Goal: Register for event/course

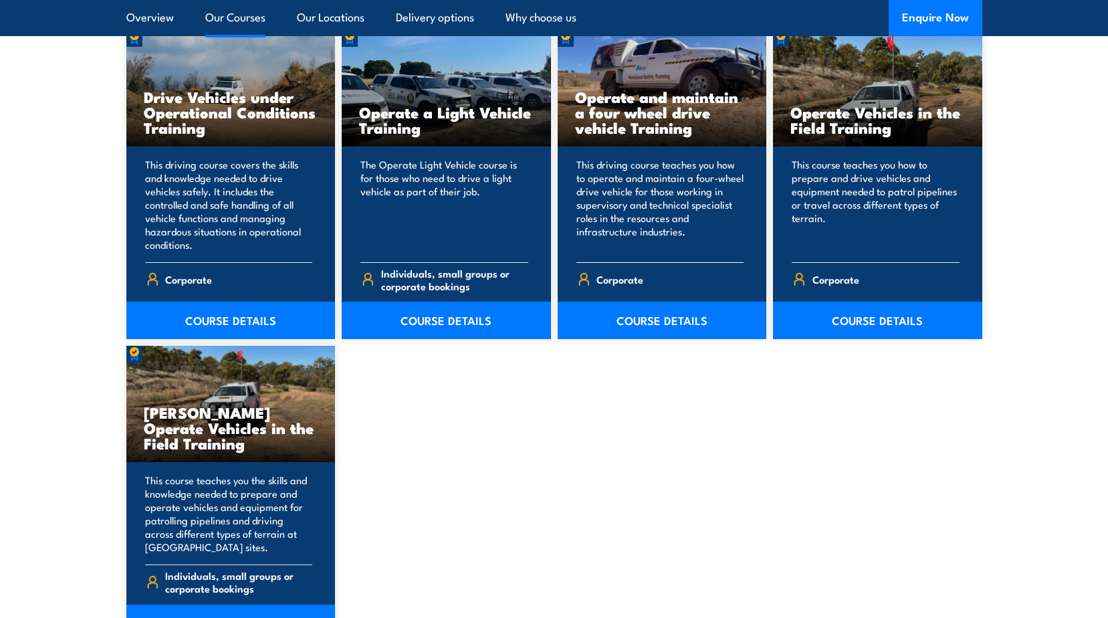
scroll to position [1137, 0]
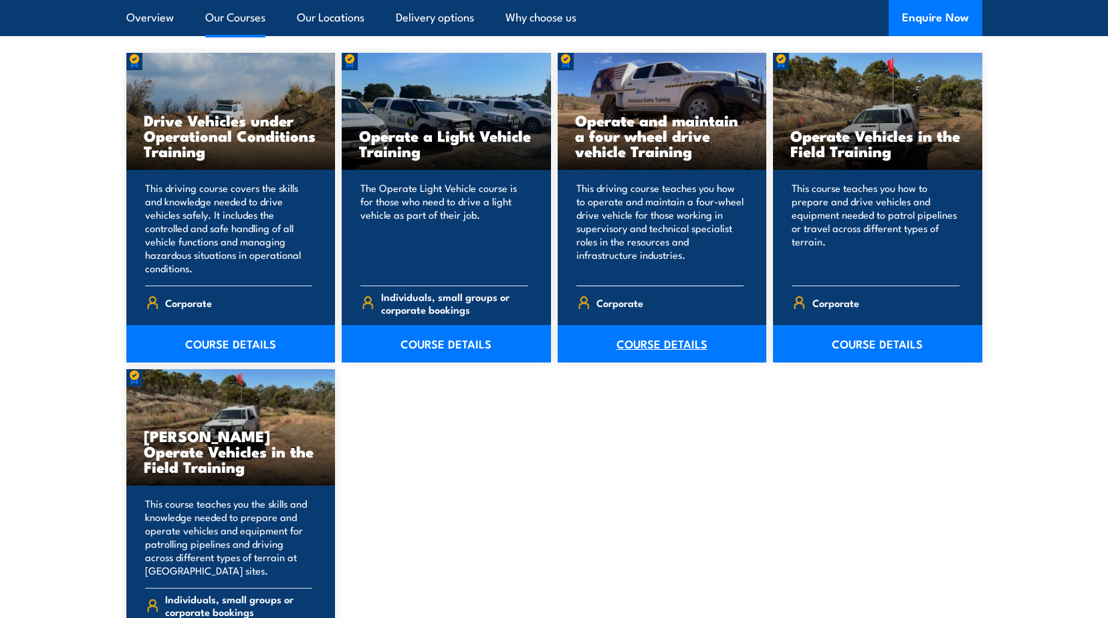
click at [657, 342] on link "COURSE DETAILS" at bounding box center [662, 343] width 209 height 37
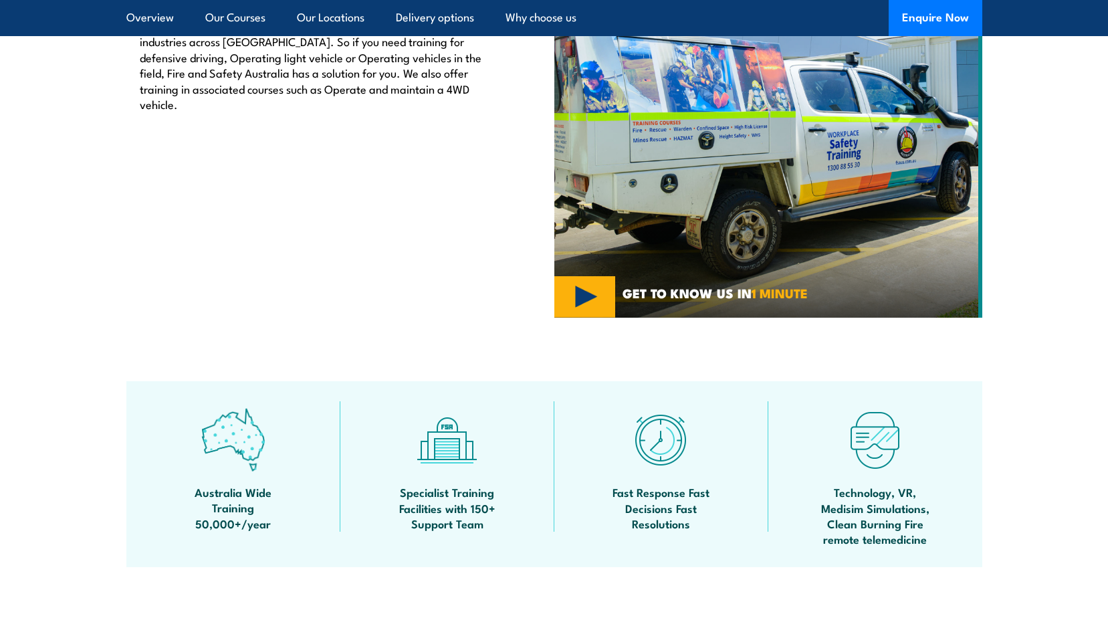
scroll to position [468, 0]
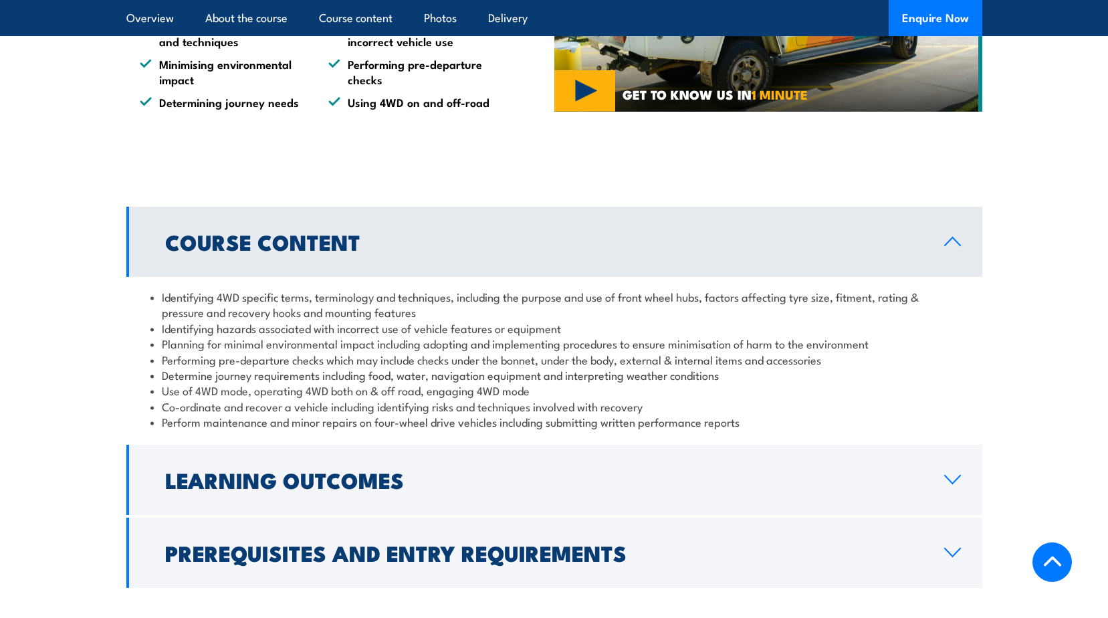
scroll to position [1137, 0]
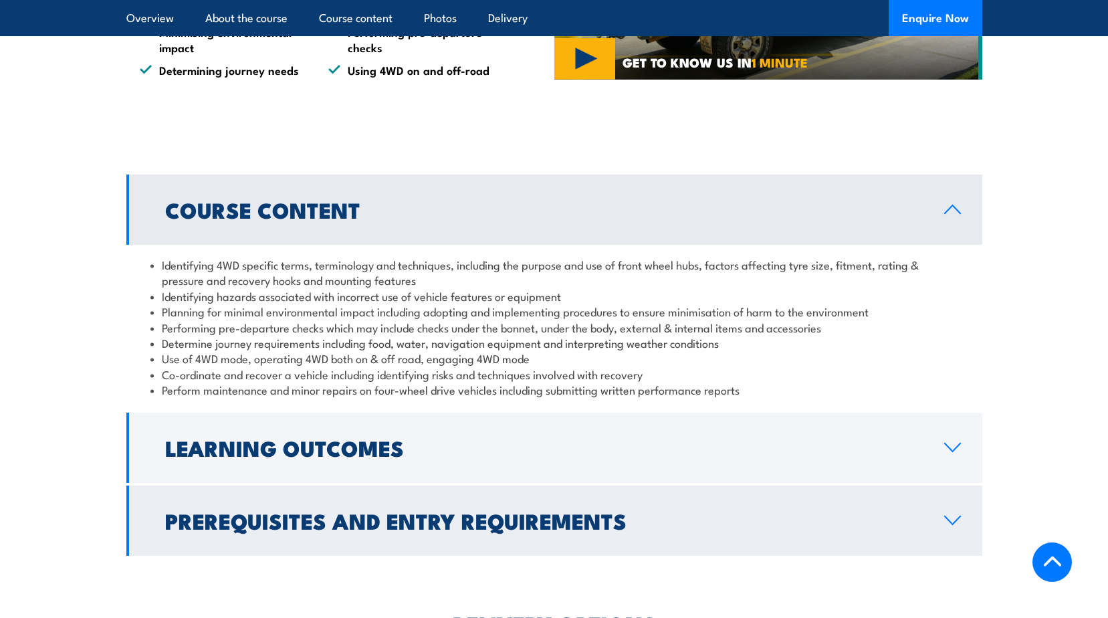
click at [959, 517] on icon at bounding box center [952, 520] width 15 height 8
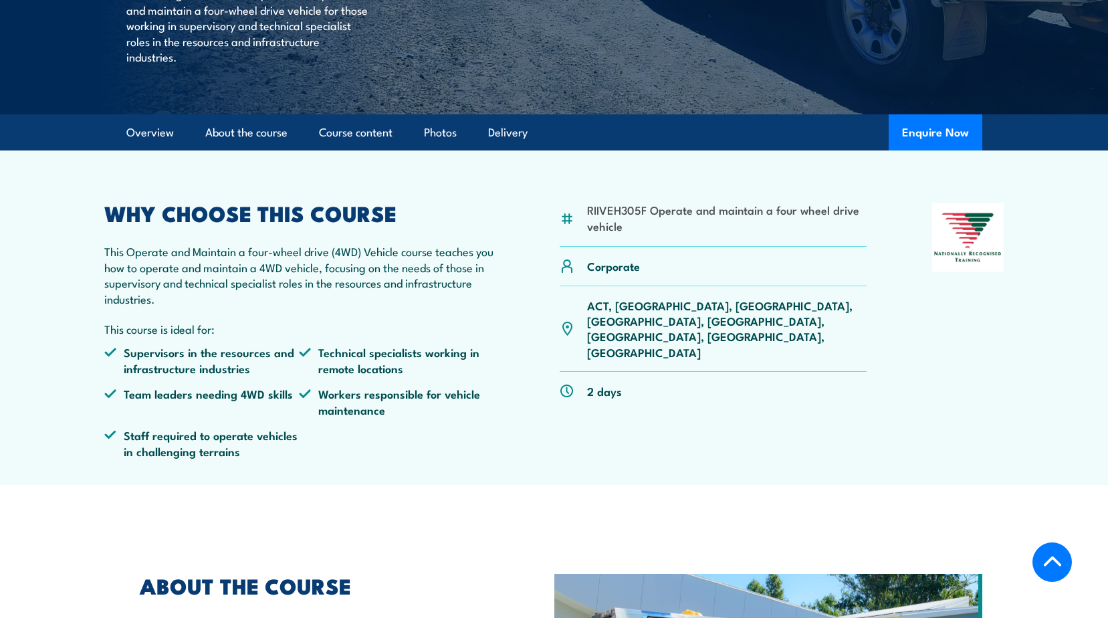
scroll to position [334, 0]
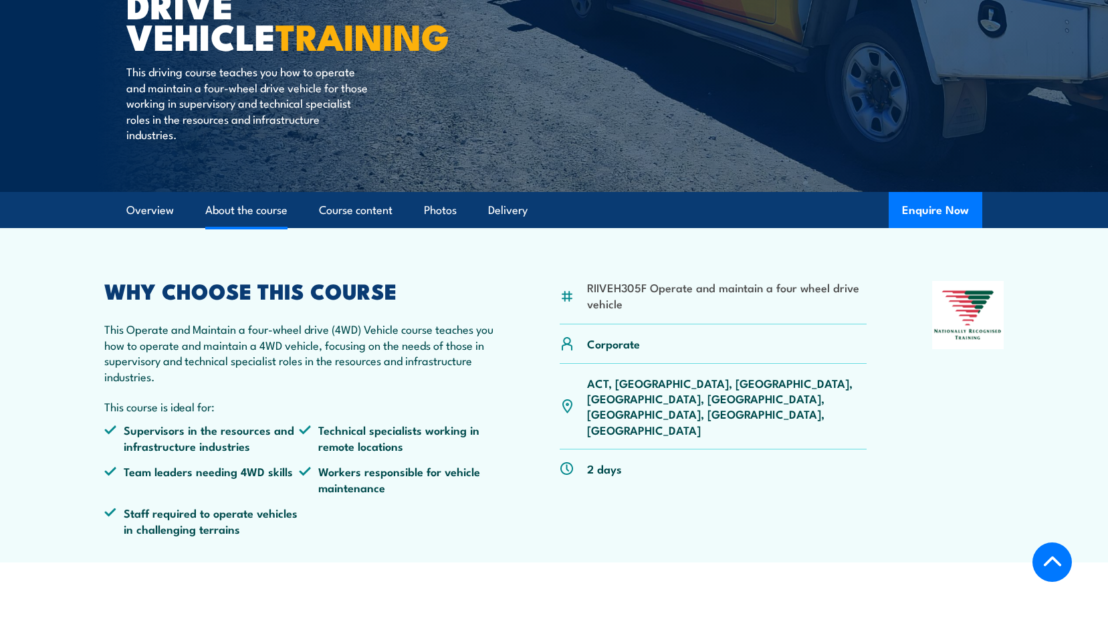
click at [254, 211] on link "About the course" at bounding box center [246, 210] width 82 height 35
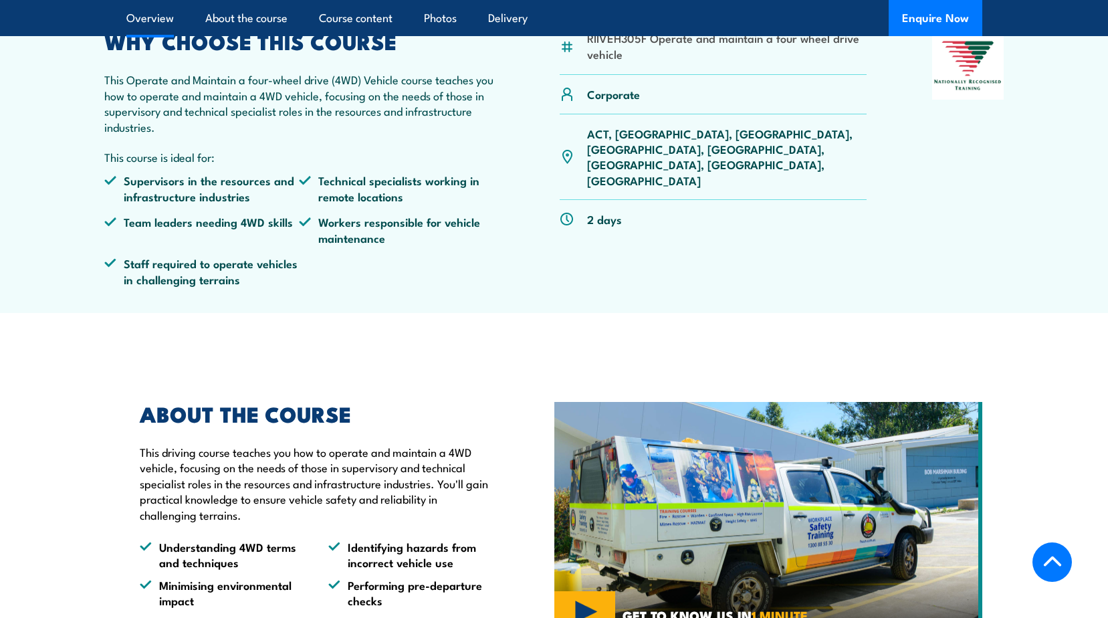
scroll to position [336, 0]
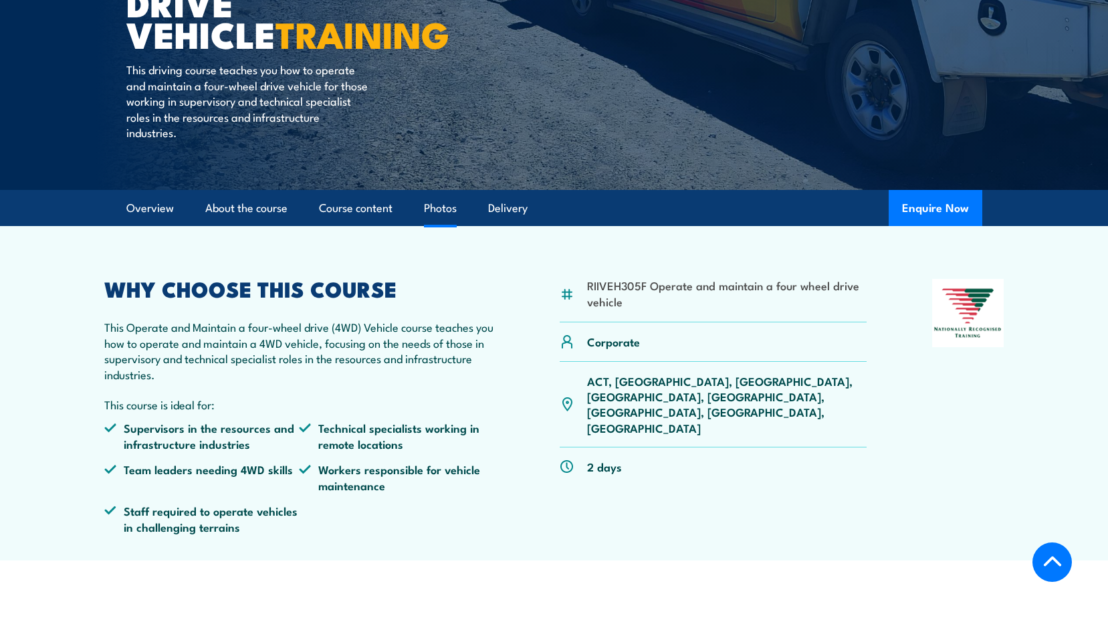
click at [448, 212] on link "Photos" at bounding box center [440, 208] width 33 height 35
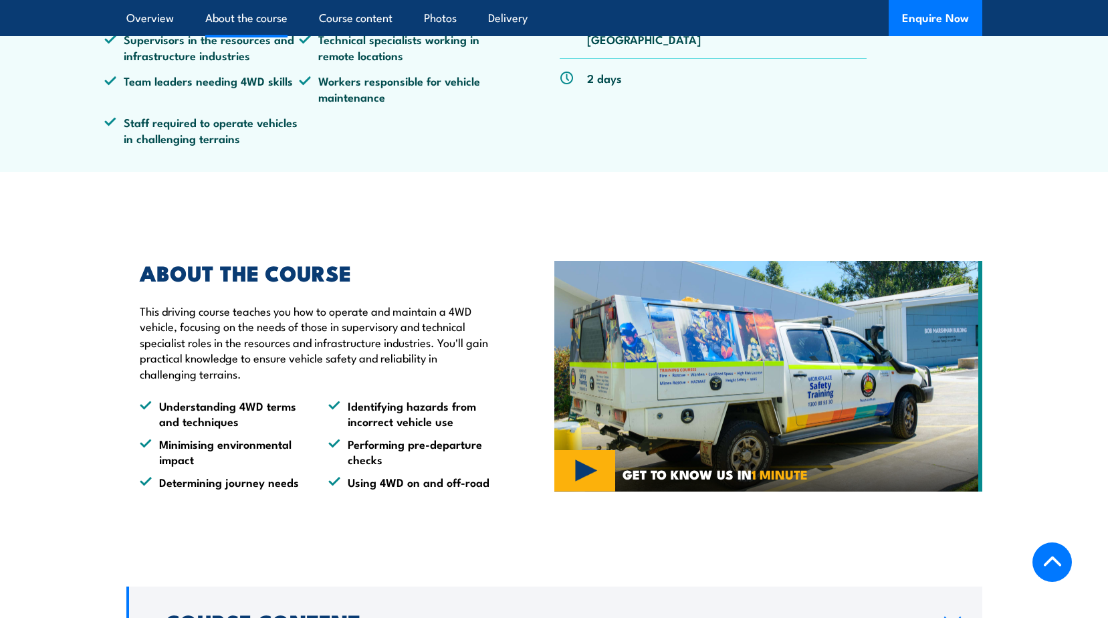
scroll to position [596, 0]
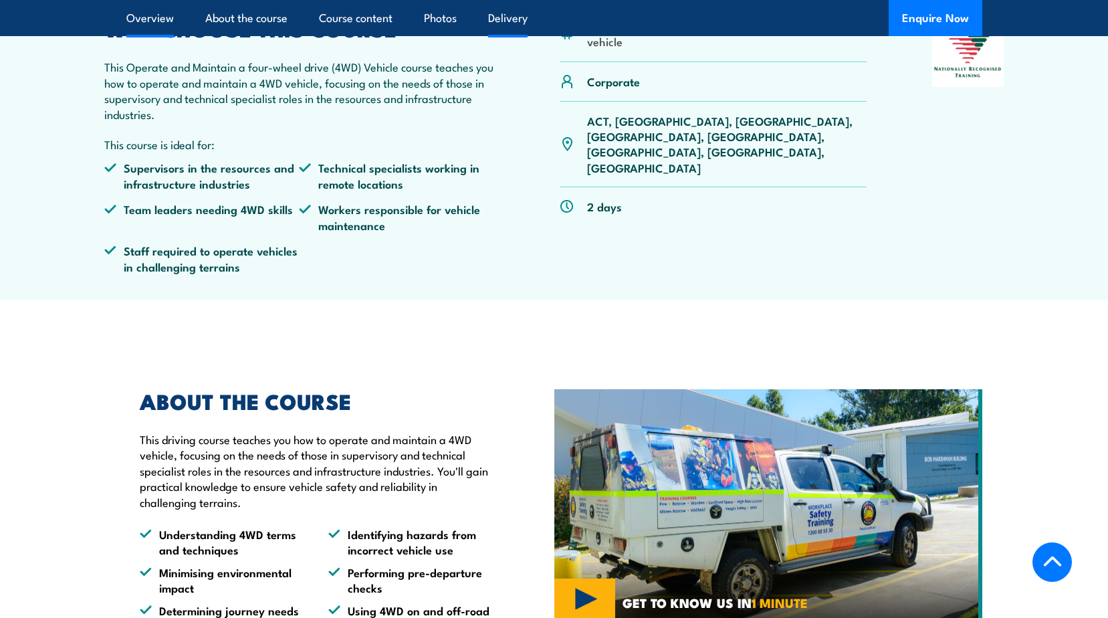
click at [521, 15] on link "Delivery" at bounding box center [507, 17] width 39 height 35
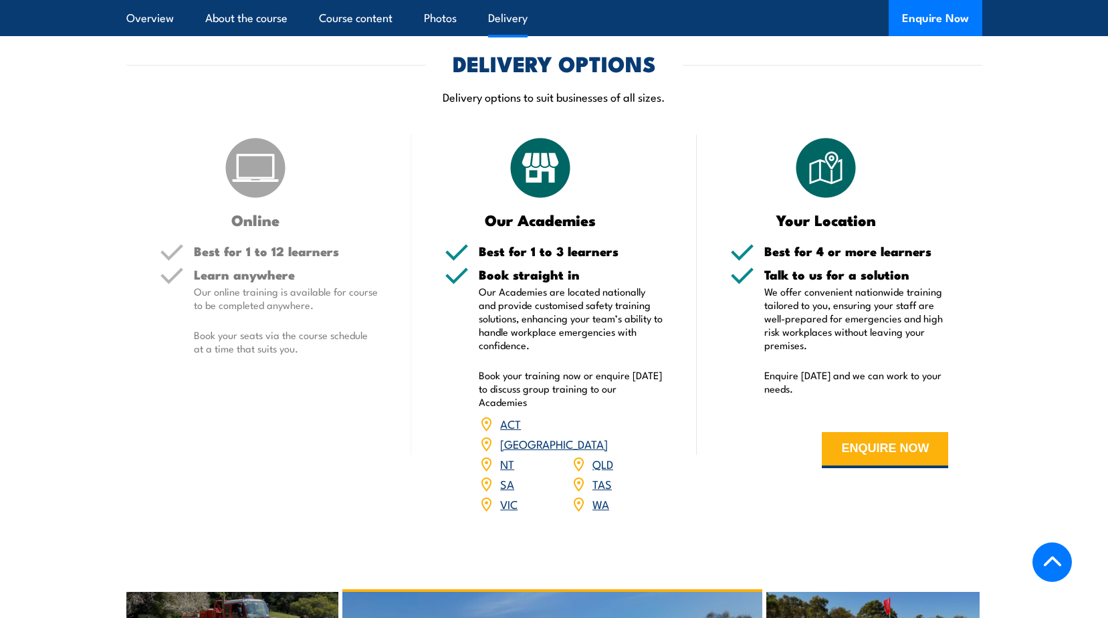
scroll to position [1723, 0]
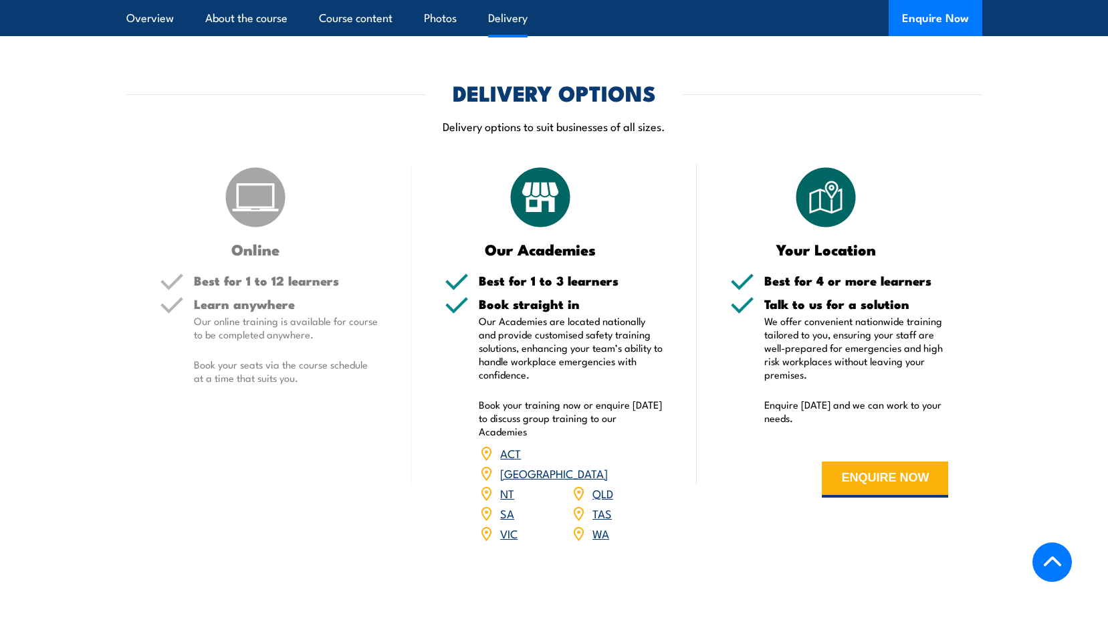
click at [600, 525] on link "WA" at bounding box center [600, 533] width 17 height 16
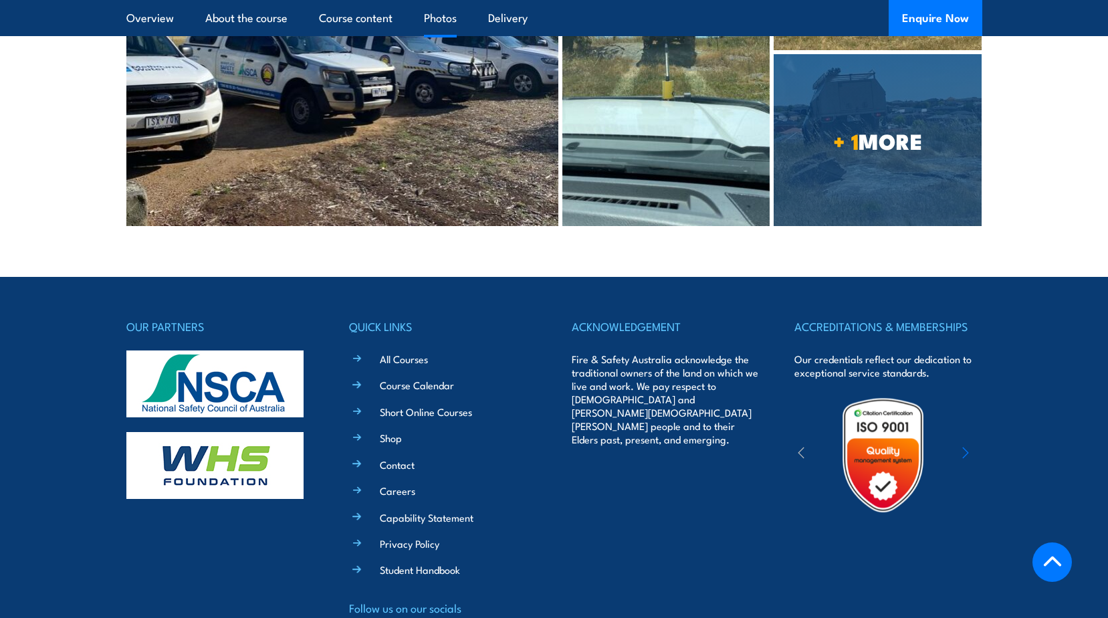
scroll to position [3007, 0]
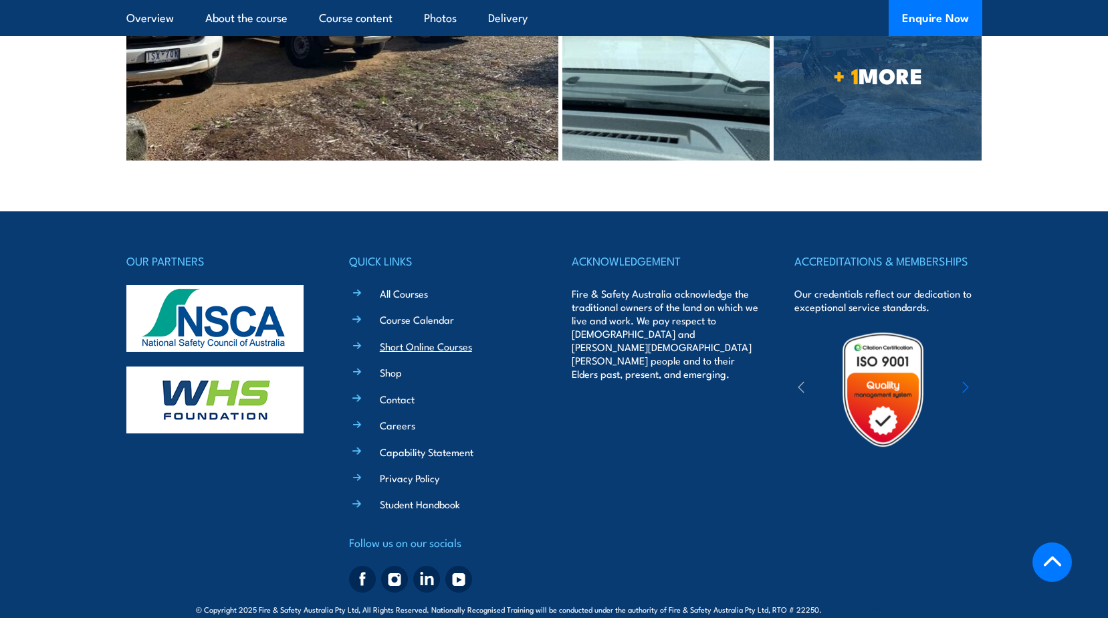
click at [427, 339] on link "Short Online Courses" at bounding box center [426, 346] width 92 height 14
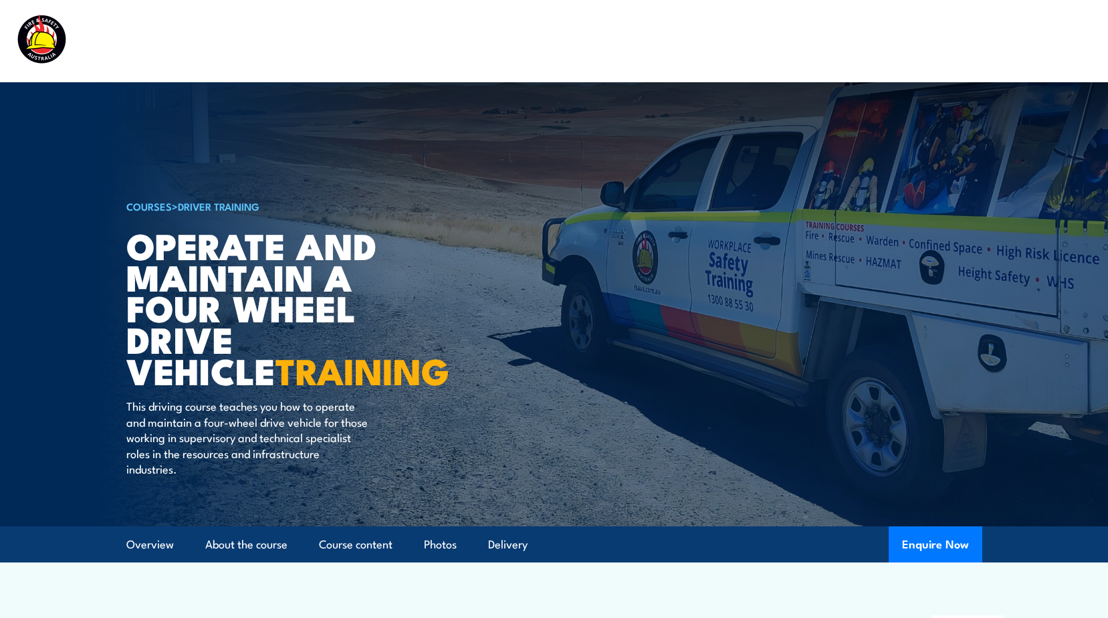
click at [45, 35] on img at bounding box center [100, 40] width 175 height 57
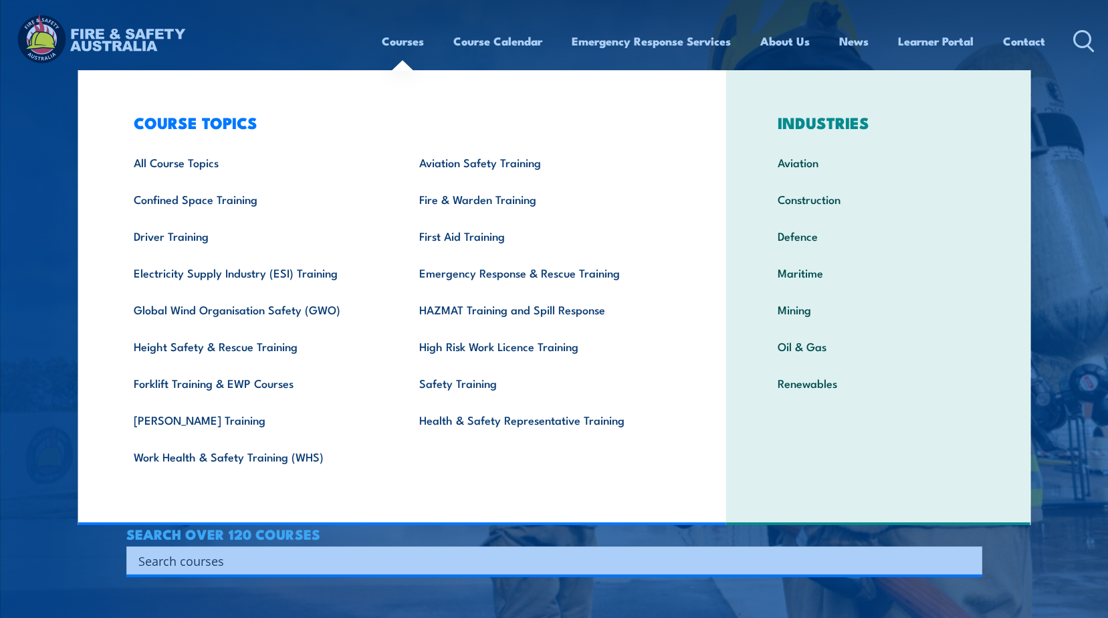
click at [412, 39] on link "Courses" at bounding box center [403, 40] width 42 height 35
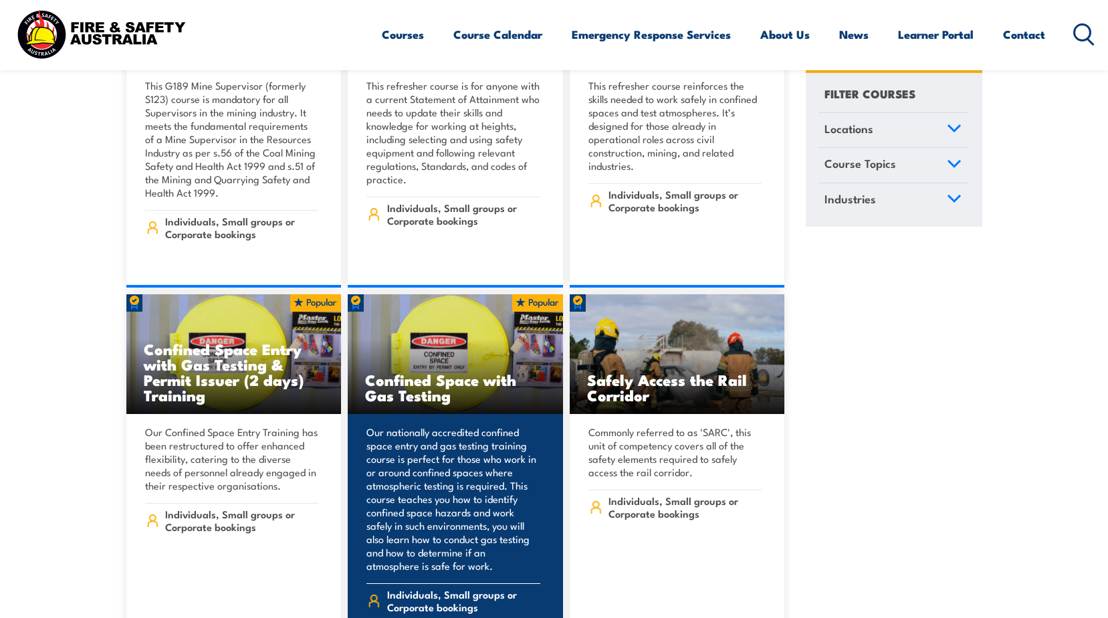
scroll to position [1270, 0]
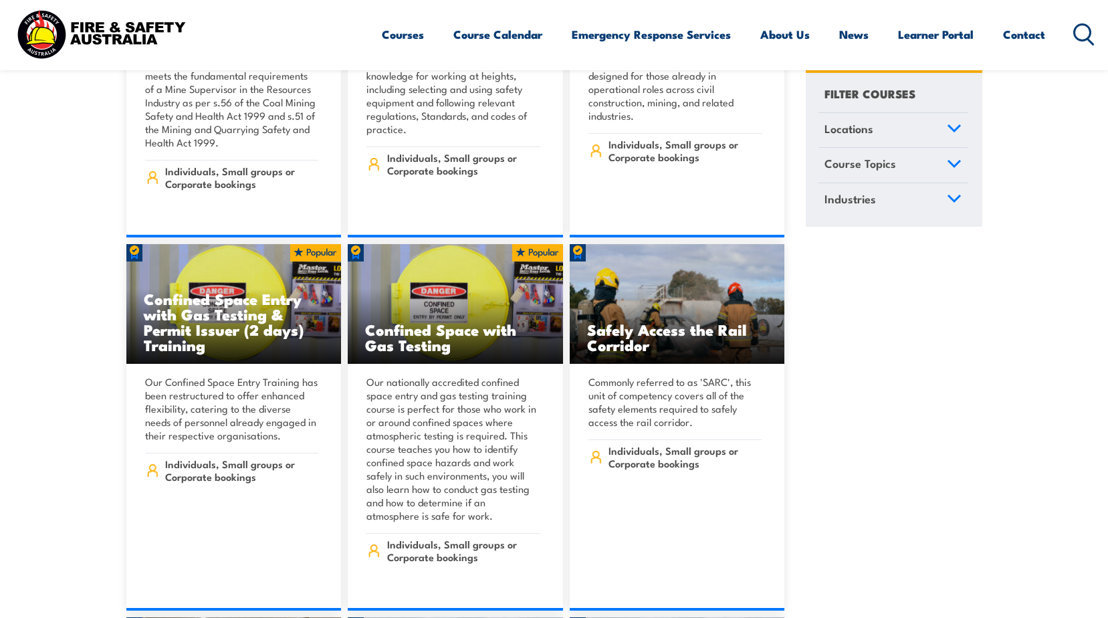
click at [961, 131] on link "Locations" at bounding box center [892, 130] width 149 height 35
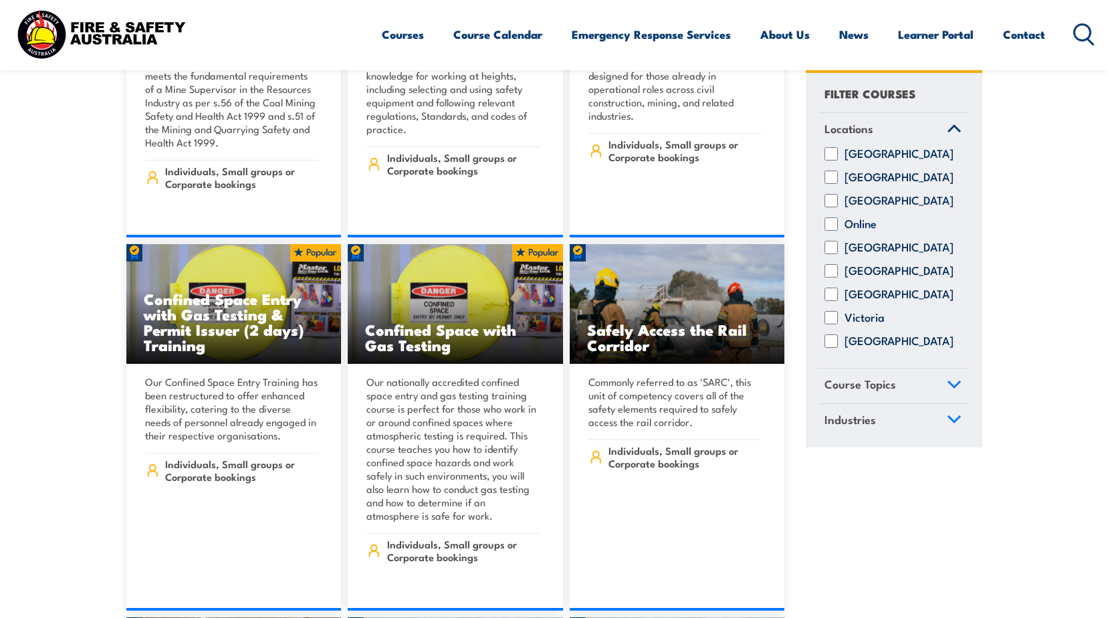
click at [834, 348] on input "Western Australia" at bounding box center [830, 341] width 13 height 13
checkbox input "true"
click at [952, 387] on icon at bounding box center [954, 384] width 12 height 6
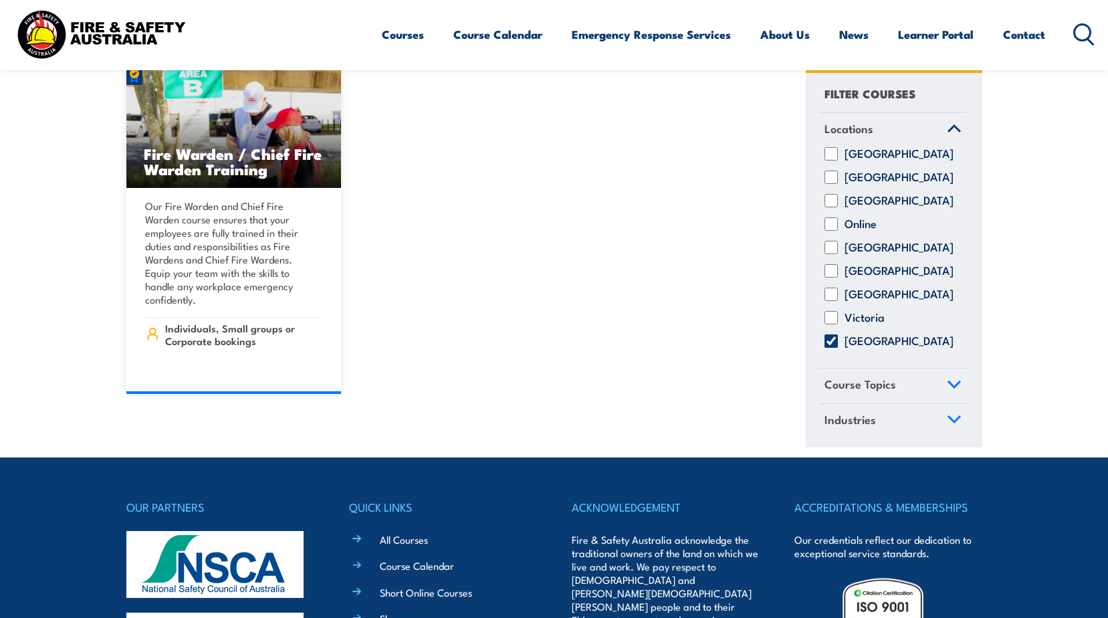
scroll to position [11634, 0]
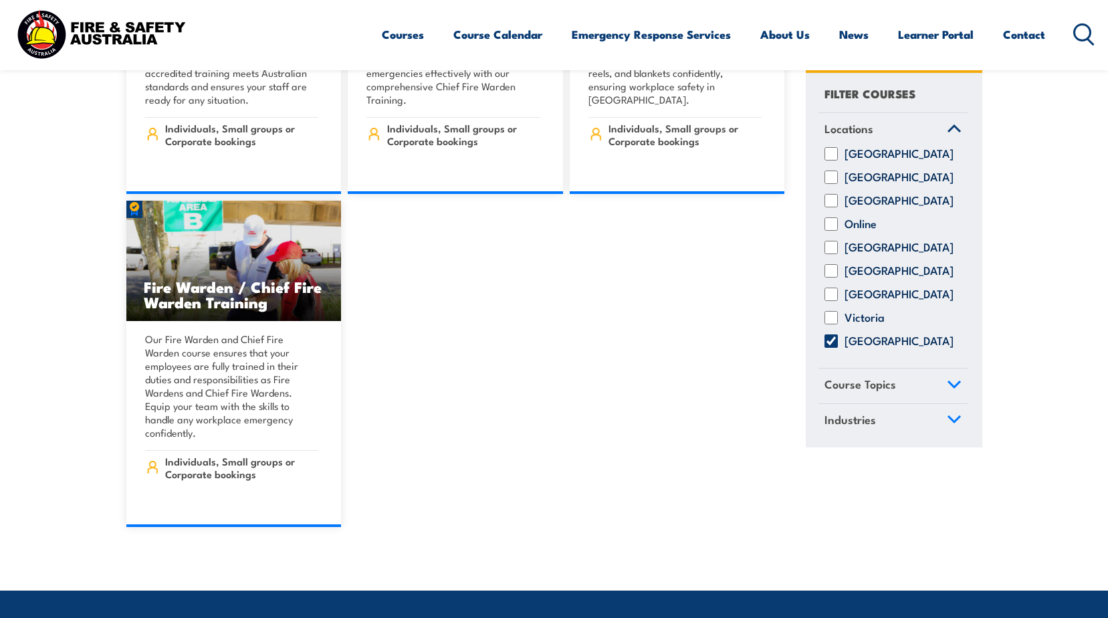
click at [953, 389] on icon at bounding box center [954, 384] width 15 height 9
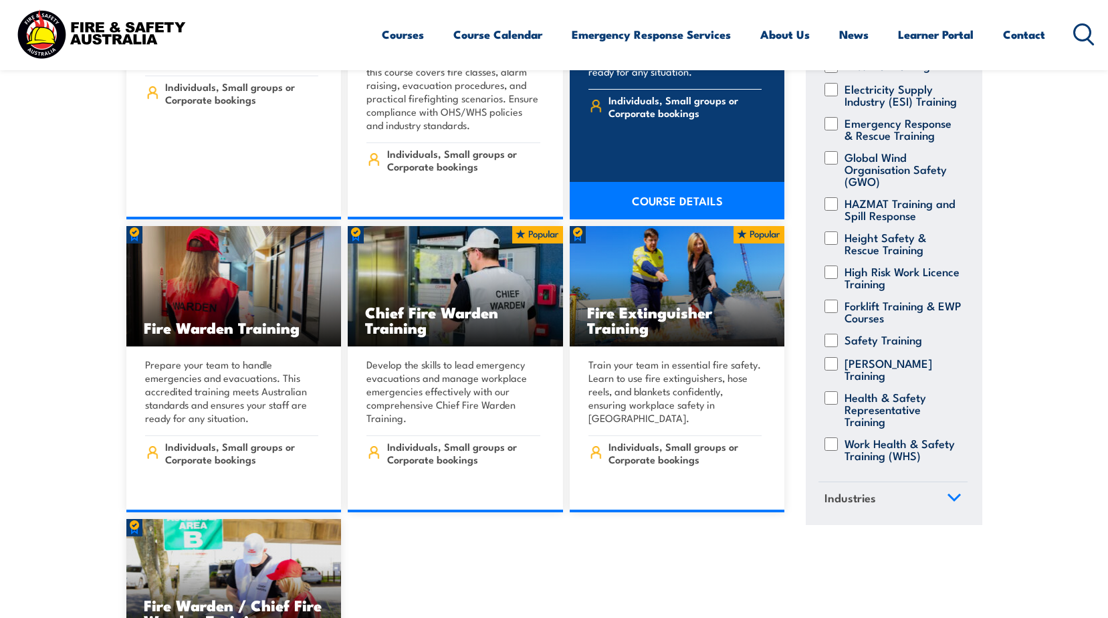
scroll to position [11232, 0]
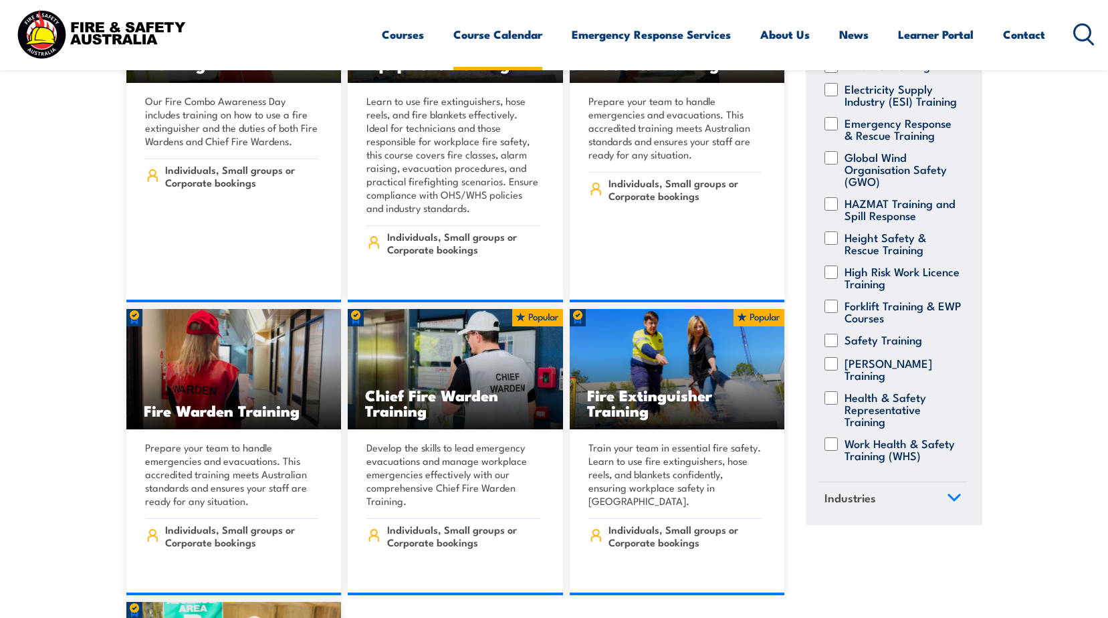
click at [495, 35] on link "Course Calendar" at bounding box center [497, 34] width 89 height 35
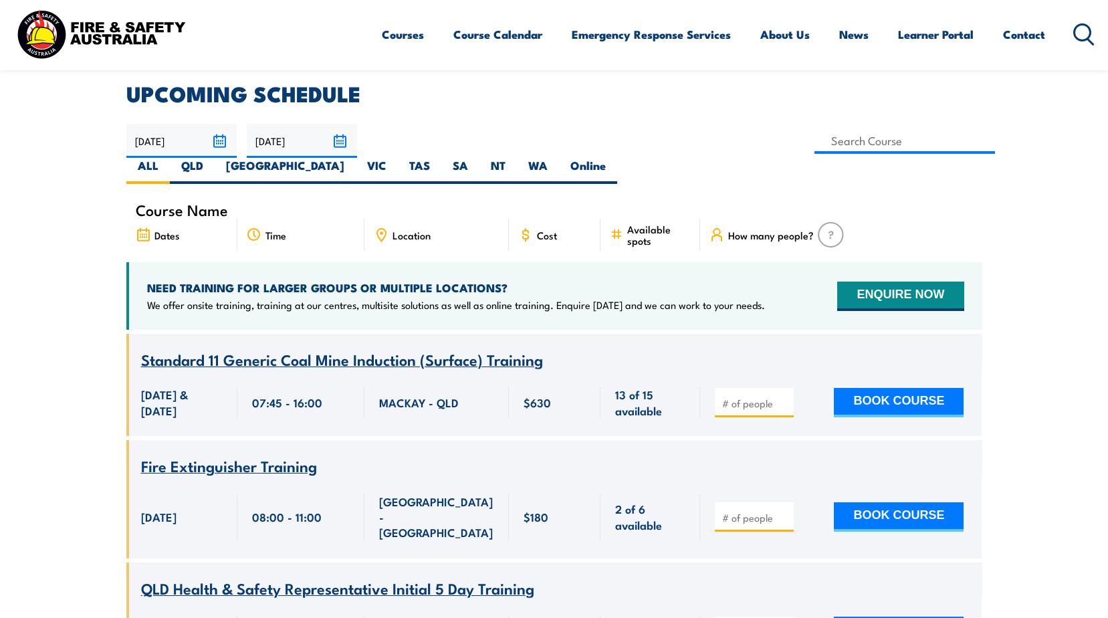
scroll to position [334, 0]
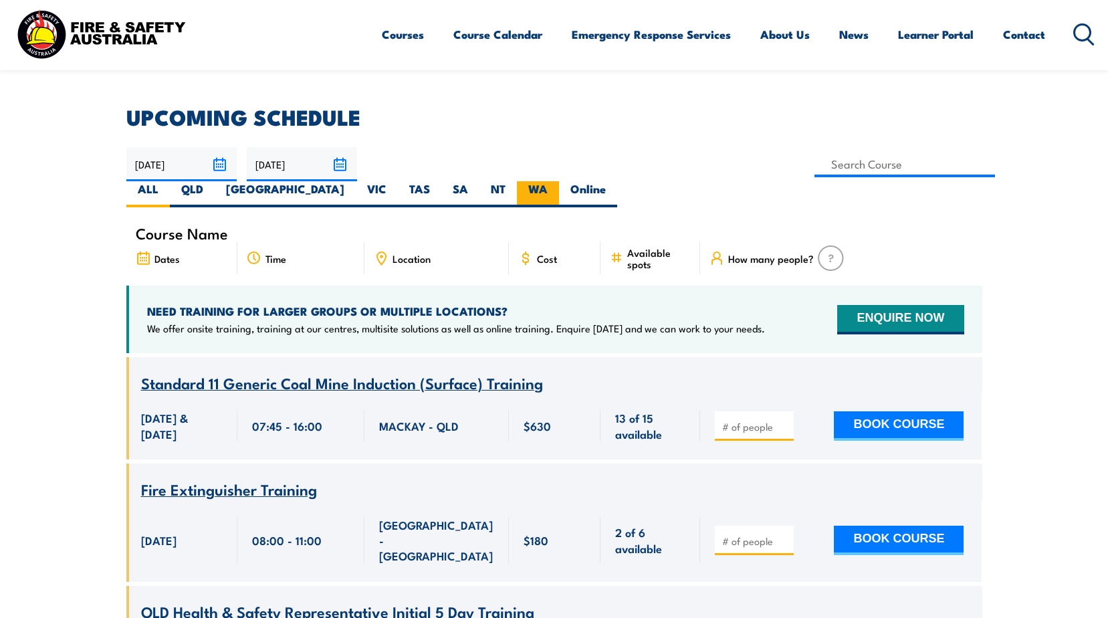
click at [559, 181] on label "WA" at bounding box center [538, 194] width 42 height 26
click at [556, 181] on input "WA" at bounding box center [552, 185] width 9 height 9
radio input "true"
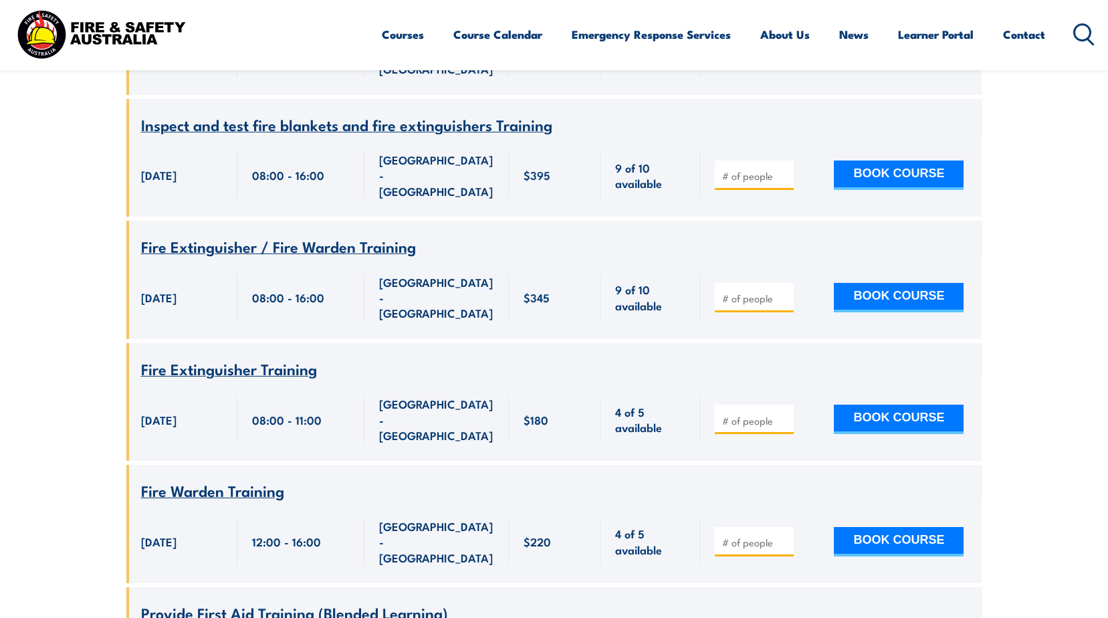
scroll to position [4915, 0]
